Goal: Task Accomplishment & Management: Manage account settings

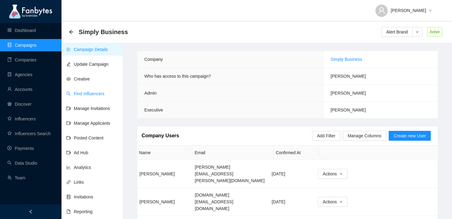
click at [89, 96] on link "Find Influencers" at bounding box center [85, 93] width 38 height 5
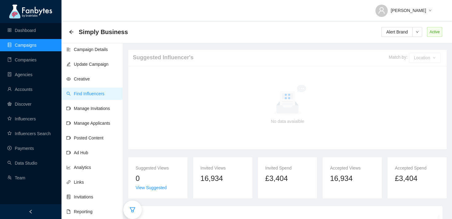
scroll to position [15, 0]
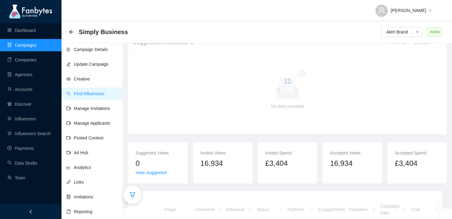
click at [135, 191] on div at bounding box center [132, 195] width 18 height 18
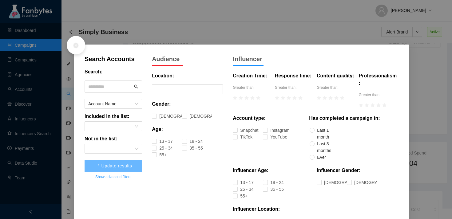
click at [111, 81] on span at bounding box center [114, 87] width 58 height 12
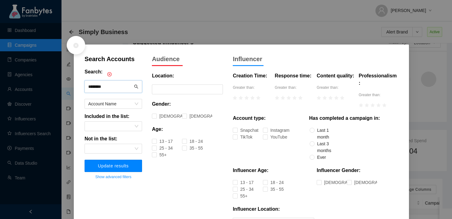
type input "********"
click at [121, 169] on button "Update results" at bounding box center [114, 166] width 58 height 12
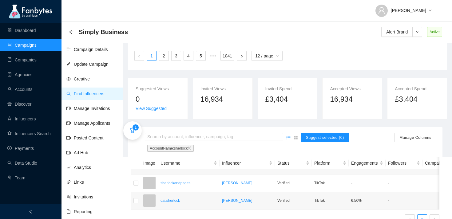
scroll to position [87, 0]
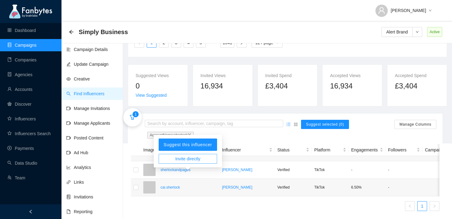
click at [189, 156] on span "Invite directly" at bounding box center [187, 159] width 25 height 7
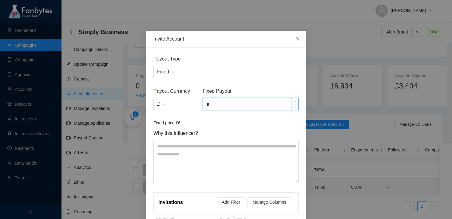
click at [230, 104] on input "*" at bounding box center [250, 104] width 95 height 12
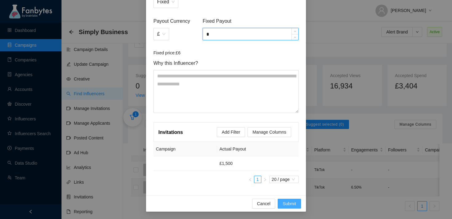
type input "*"
click at [288, 204] on span "Submit" at bounding box center [290, 204] width 14 height 7
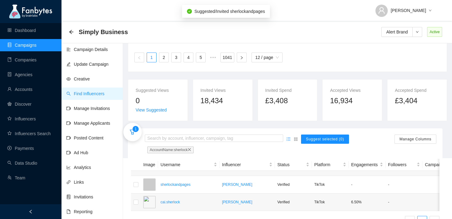
scroll to position [87, 0]
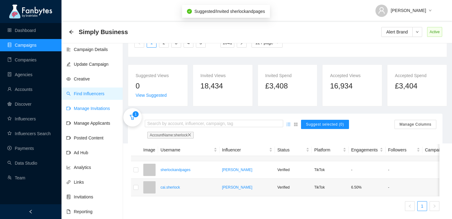
click at [92, 108] on link "Manage Invitations" at bounding box center [88, 108] width 44 height 5
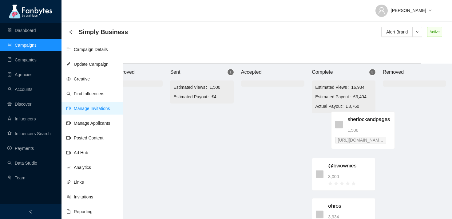
scroll to position [0, 33]
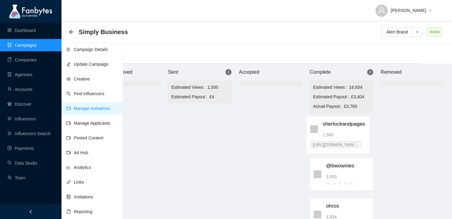
drag, startPoint x: 225, startPoint y: 131, endPoint x: 327, endPoint y: 136, distance: 101.9
click at [327, 136] on div "Brand Approved Sent 1 Estimated Views 1,500 Estimated Payout £4 sherlockandpage…" at bounding box center [270, 145] width 369 height 162
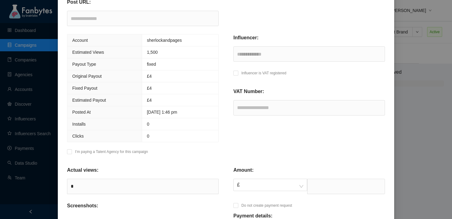
scroll to position [119, 0]
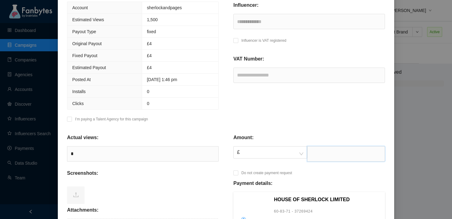
click at [328, 152] on input "text" at bounding box center [346, 153] width 78 height 15
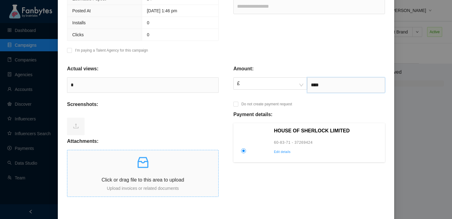
scroll to position [224, 0]
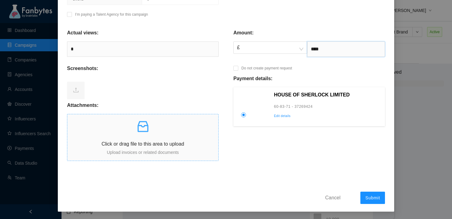
type input "****"
click at [147, 124] on icon "inbox" at bounding box center [142, 126] width 11 height 11
click at [135, 119] on span "Click or drag file to this area to upload Upload invoices or related documents" at bounding box center [142, 137] width 151 height 46
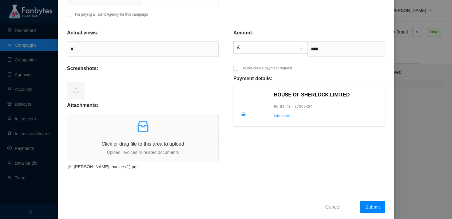
click at [374, 205] on span "Submit" at bounding box center [372, 207] width 15 height 5
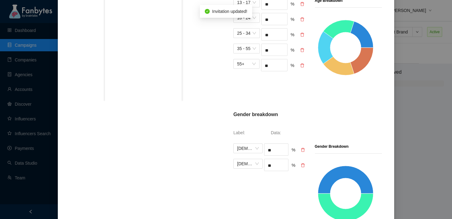
scroll to position [328, 0]
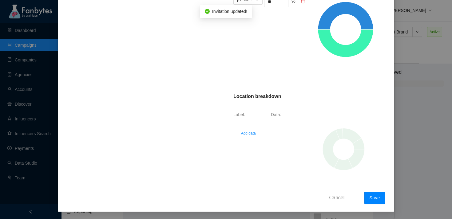
click at [372, 196] on span "Save" at bounding box center [374, 198] width 11 height 5
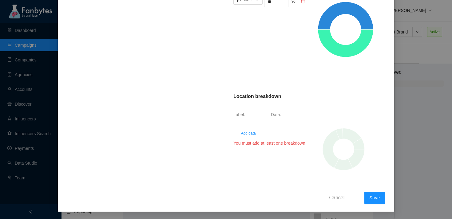
click at [244, 134] on span "+ Add data" at bounding box center [247, 133] width 18 height 6
click at [253, 133] on span at bounding box center [246, 130] width 19 height 9
type input "**********"
click at [247, 142] on div "[GEOGRAPHIC_DATA]" at bounding box center [246, 142] width 19 height 7
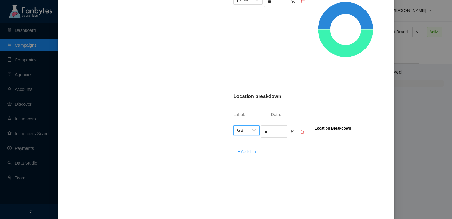
scroll to position [0, 0]
click at [274, 133] on input "*" at bounding box center [274, 132] width 26 height 9
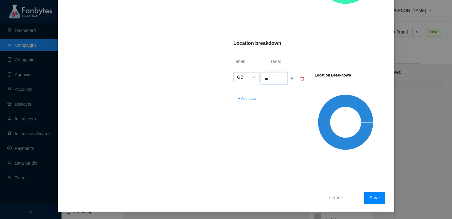
type input "**"
click at [373, 199] on span "Save" at bounding box center [374, 198] width 11 height 5
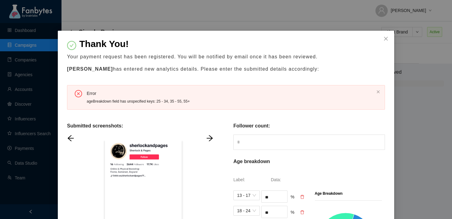
scroll to position [125, 0]
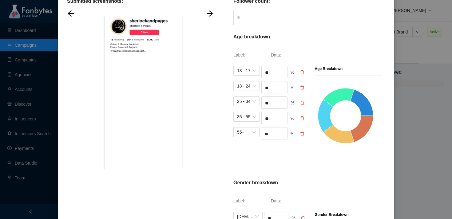
click at [301, 105] on icon "delete" at bounding box center [302, 103] width 4 height 4
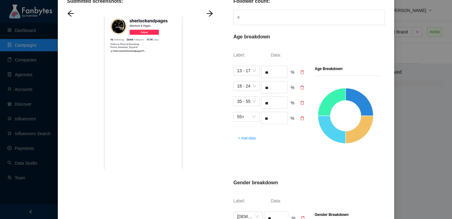
click at [301, 105] on icon "delete" at bounding box center [302, 103] width 4 height 4
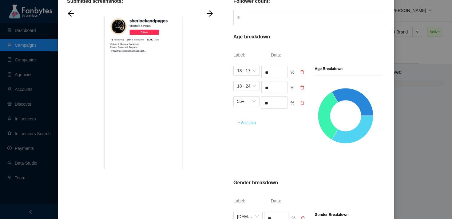
click at [301, 105] on icon "delete" at bounding box center [302, 103] width 4 height 4
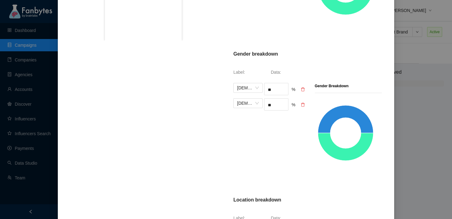
scroll to position [354, 0]
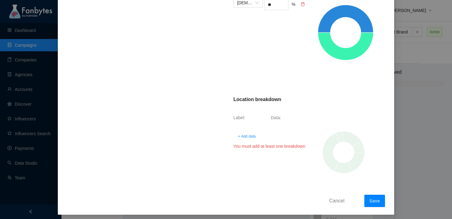
click at [378, 206] on button "Save" at bounding box center [374, 201] width 21 height 12
click at [377, 204] on button "Save" at bounding box center [374, 201] width 21 height 12
click at [250, 137] on span "+ Add data" at bounding box center [247, 136] width 18 height 6
click at [243, 133] on span at bounding box center [246, 133] width 19 height 9
type input "*"
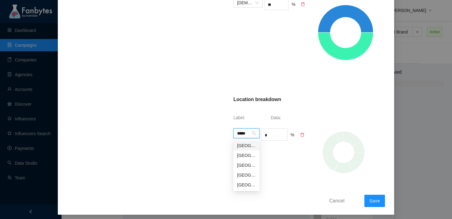
type input "******"
click at [247, 147] on div "[GEOGRAPHIC_DATA]" at bounding box center [246, 145] width 19 height 7
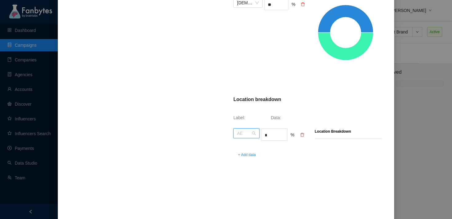
click at [241, 131] on span "AE" at bounding box center [246, 133] width 19 height 9
type input "**********"
click at [248, 148] on div "[GEOGRAPHIC_DATA]" at bounding box center [246, 145] width 19 height 7
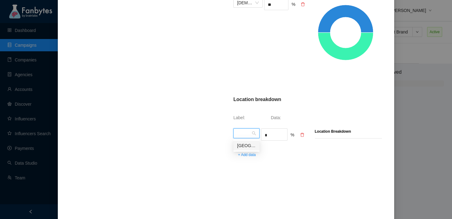
scroll to position [0, 0]
click at [273, 138] on input "*" at bounding box center [274, 135] width 26 height 9
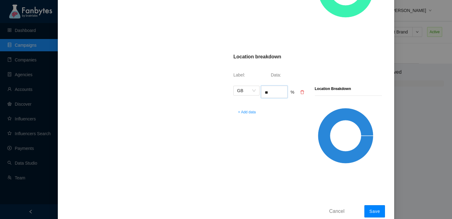
type input "**"
click at [373, 211] on span "Save" at bounding box center [374, 211] width 11 height 5
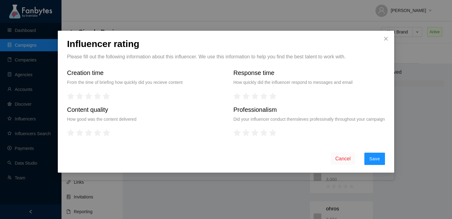
click at [372, 173] on div "Influencer rating Please fill out the following information about this influenc…" at bounding box center [226, 102] width 336 height 142
click at [372, 165] on button "Save" at bounding box center [374, 159] width 21 height 12
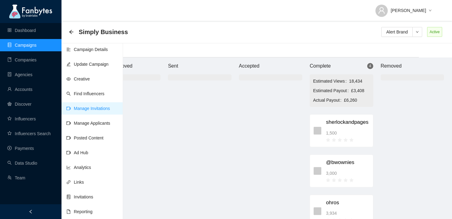
scroll to position [0, 33]
